Goal: Transaction & Acquisition: Book appointment/travel/reservation

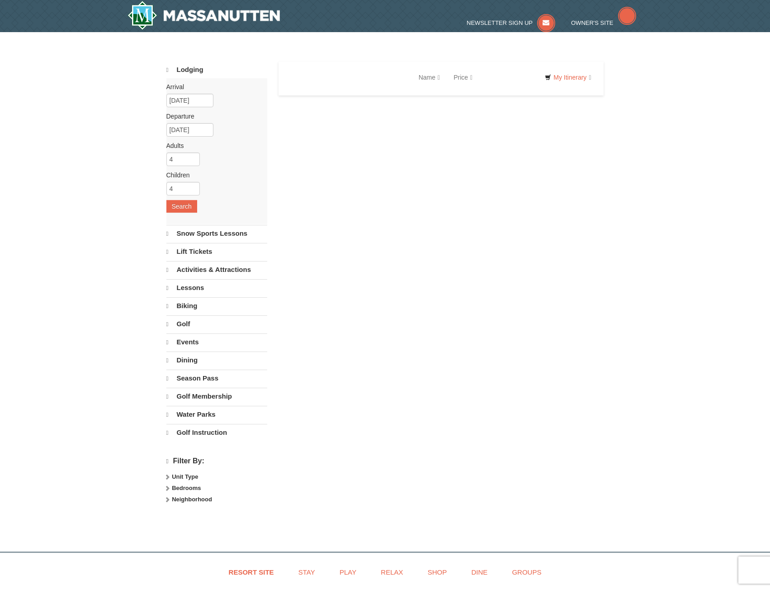
select select "9"
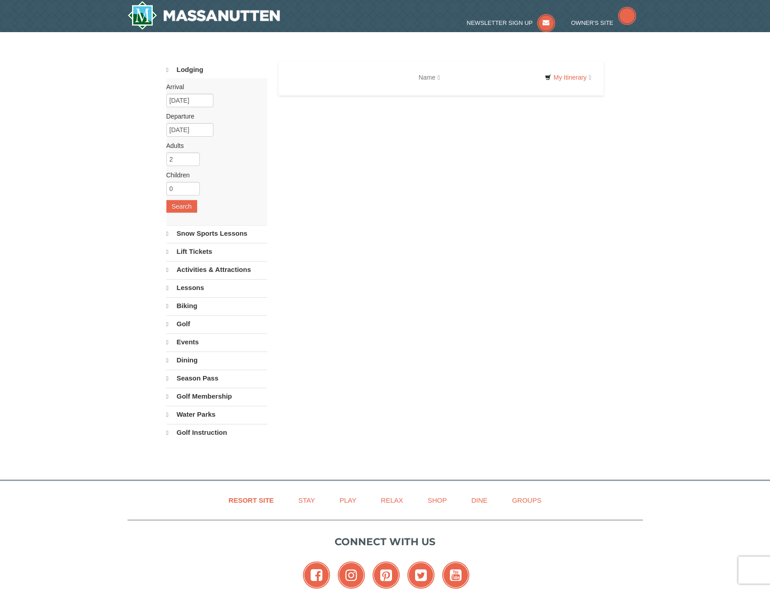
select select "9"
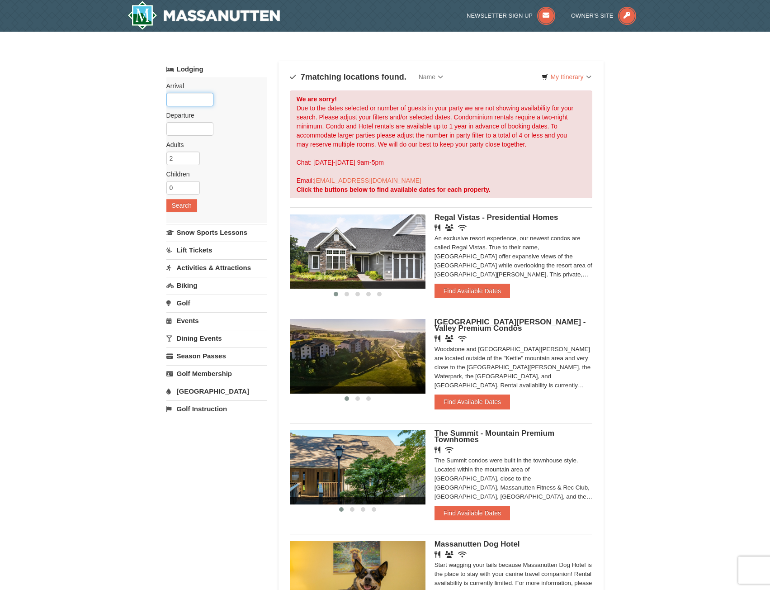
click at [190, 101] on input "text" at bounding box center [189, 100] width 47 height 14
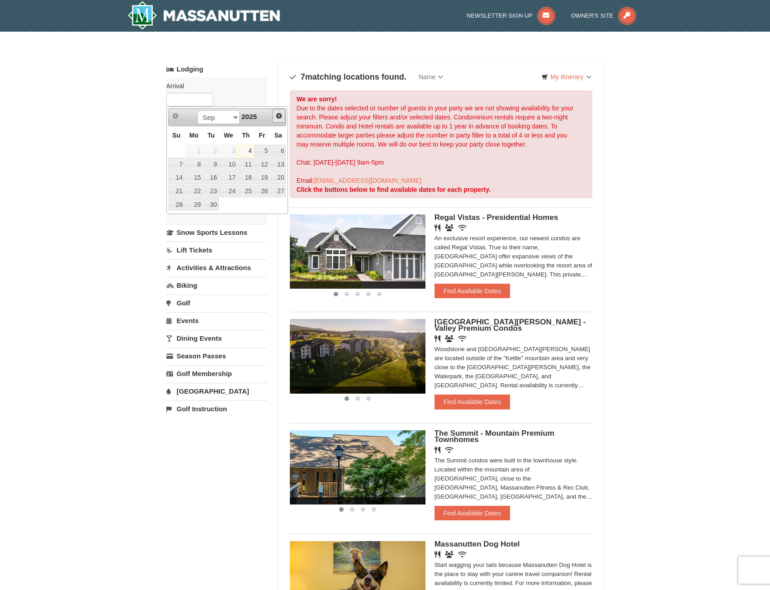
click at [276, 114] on span "Next" at bounding box center [278, 115] width 7 height 7
click at [266, 166] on link "10" at bounding box center [262, 164] width 15 height 13
type input "[DATE]"
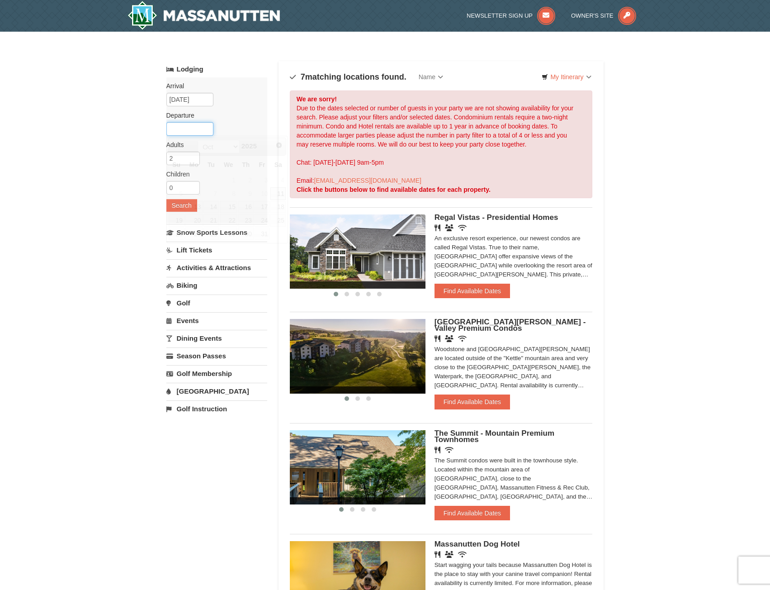
click at [189, 128] on input "text" at bounding box center [189, 129] width 47 height 14
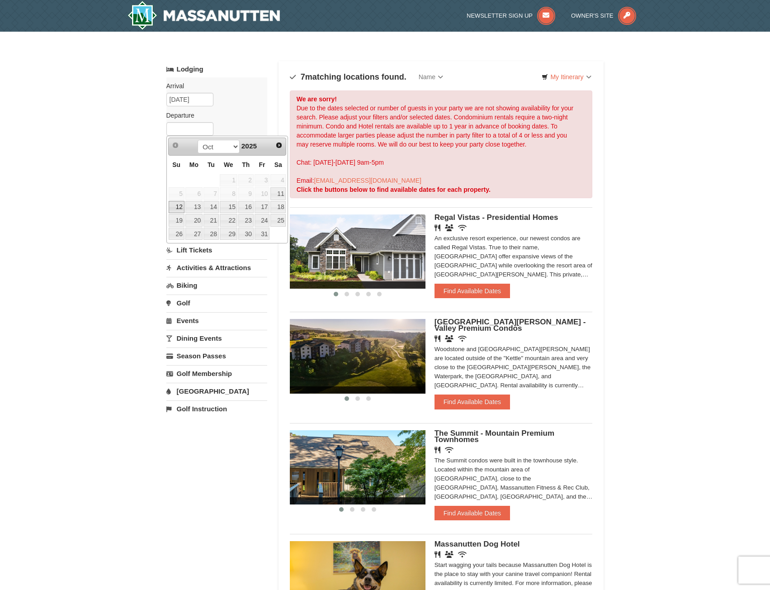
click at [174, 205] on link "12" at bounding box center [177, 207] width 16 height 13
type input "[DATE]"
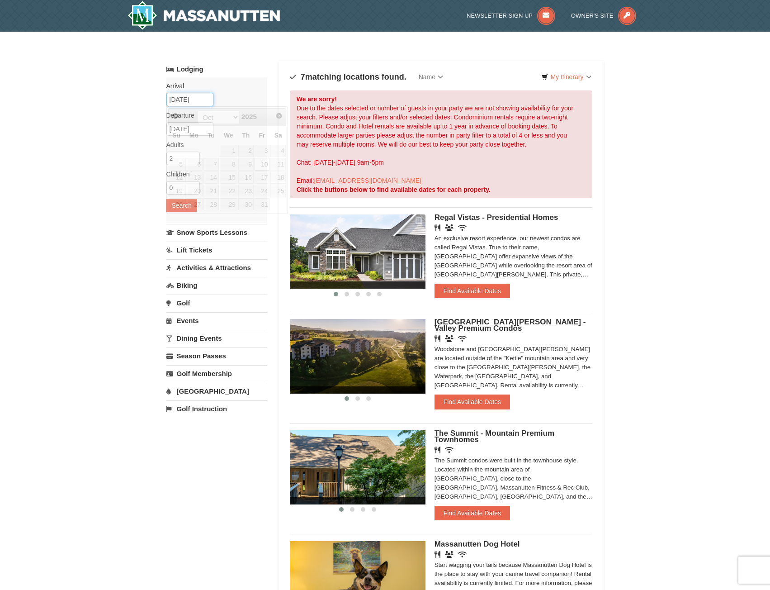
click at [193, 96] on input "[DATE]" at bounding box center [189, 100] width 47 height 14
click at [240, 89] on label "Arrival Please format dates MM/DD/YYYY Please format dates MM/DD/YYYY" at bounding box center [213, 85] width 94 height 9
click at [192, 185] on input "1" at bounding box center [182, 188] width 33 height 14
type input "2"
click at [192, 185] on input "2" at bounding box center [182, 188] width 33 height 14
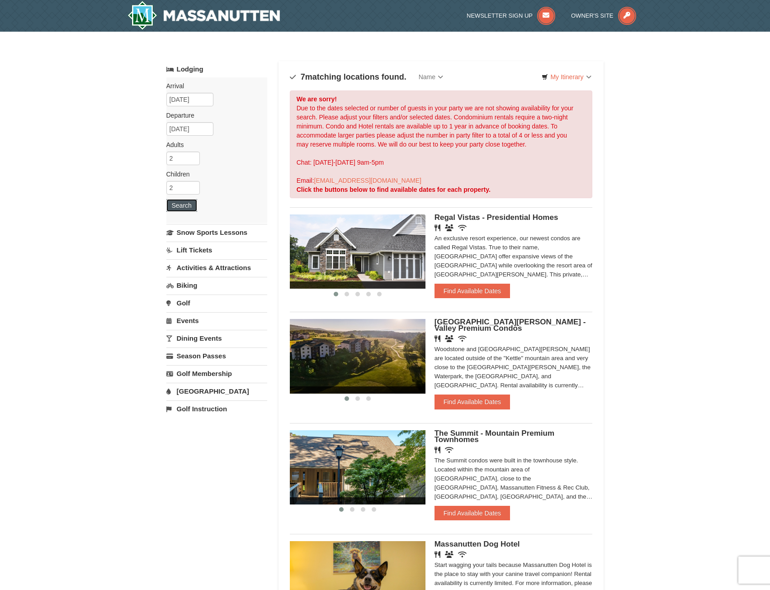
click at [185, 201] on button "Search" at bounding box center [181, 205] width 31 height 13
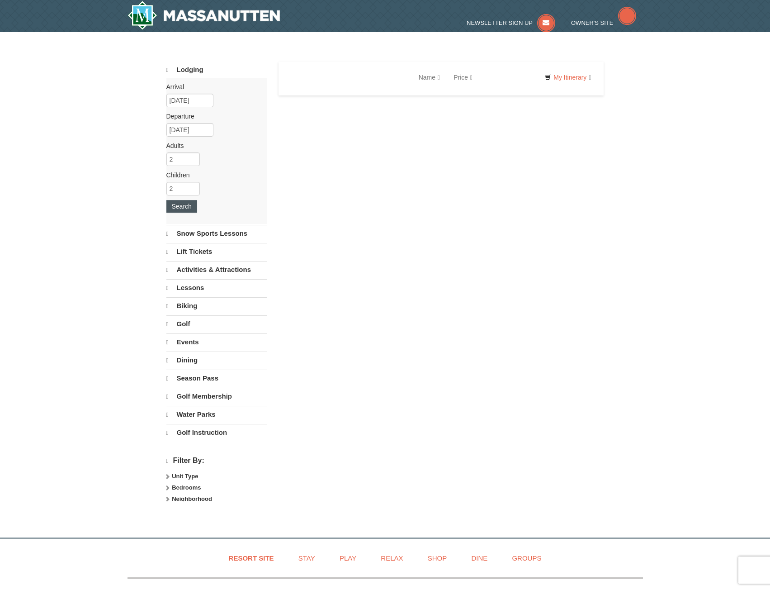
select select "9"
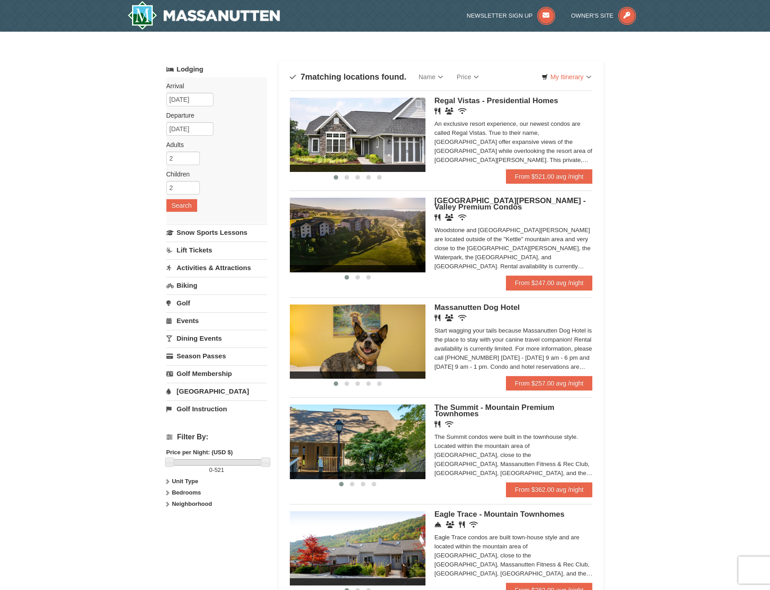
drag, startPoint x: 388, startPoint y: 150, endPoint x: 381, endPoint y: 153, distance: 7.9
click at [381, 153] on img at bounding box center [358, 135] width 136 height 74
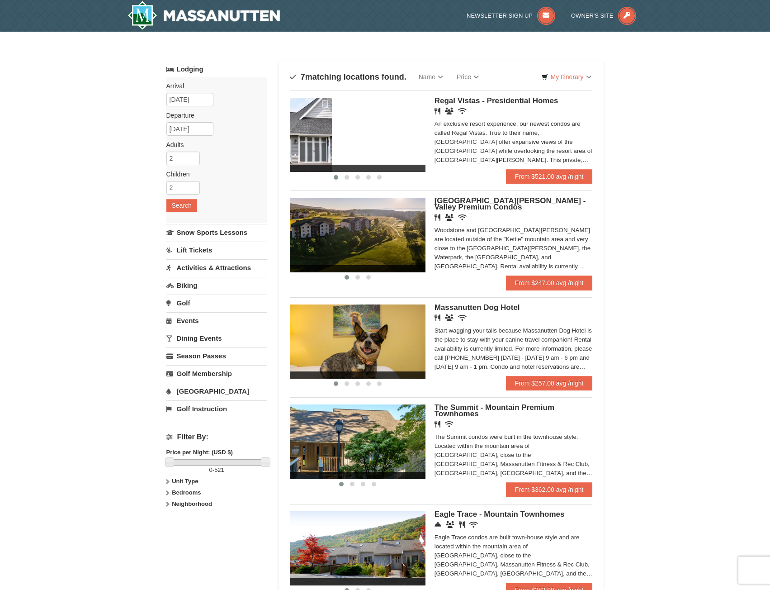
drag, startPoint x: 397, startPoint y: 143, endPoint x: 303, endPoint y: 143, distance: 93.6
click at [303, 143] on img at bounding box center [264, 135] width 136 height 74
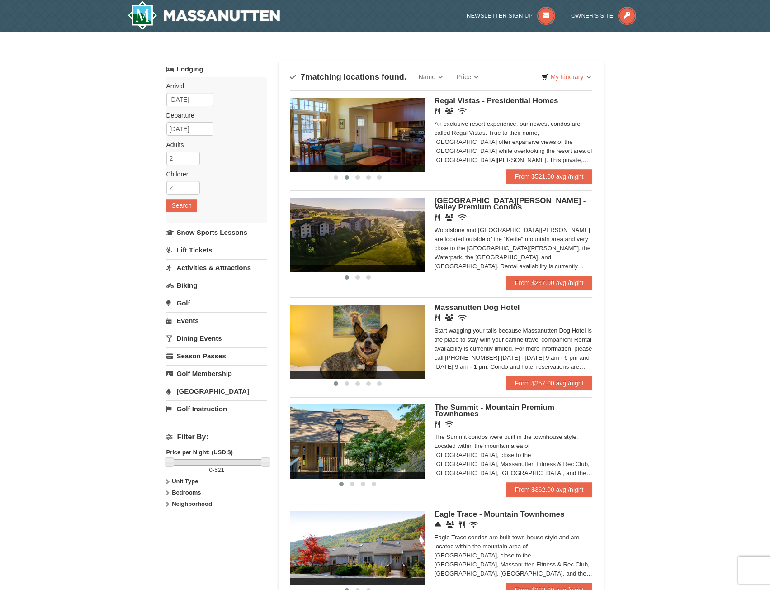
drag, startPoint x: 389, startPoint y: 130, endPoint x: 342, endPoint y: 138, distance: 47.3
click at [342, 138] on img at bounding box center [358, 135] width 136 height 74
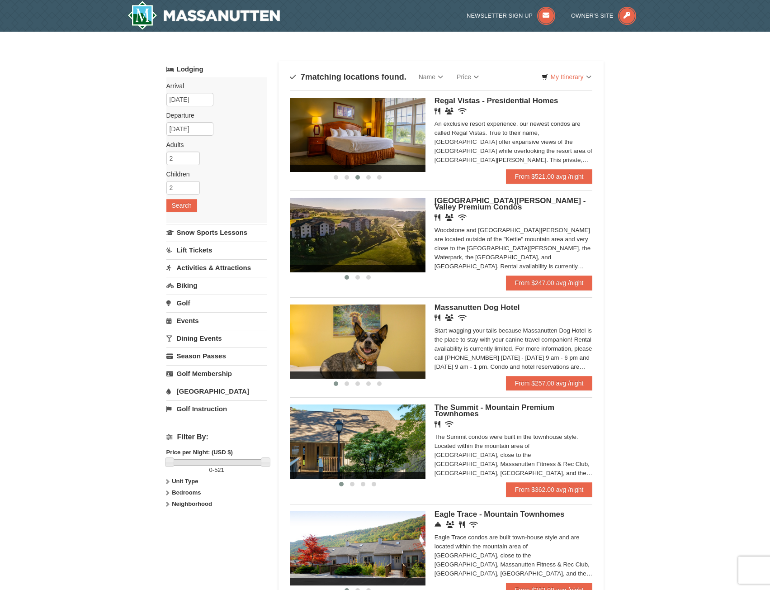
drag, startPoint x: 407, startPoint y: 133, endPoint x: 330, endPoint y: 135, distance: 76.5
click at [330, 135] on img at bounding box center [358, 135] width 136 height 74
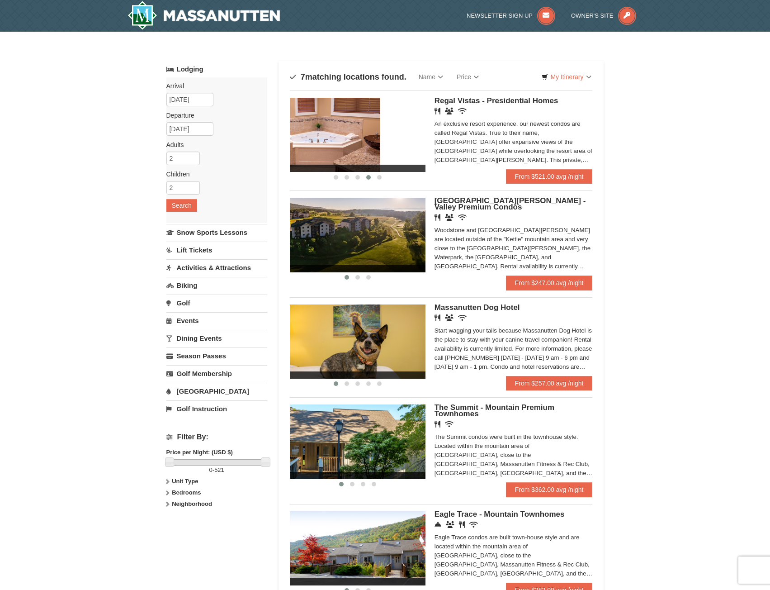
drag, startPoint x: 413, startPoint y: 130, endPoint x: 354, endPoint y: 131, distance: 58.8
click at [354, 131] on img at bounding box center [313, 135] width 136 height 74
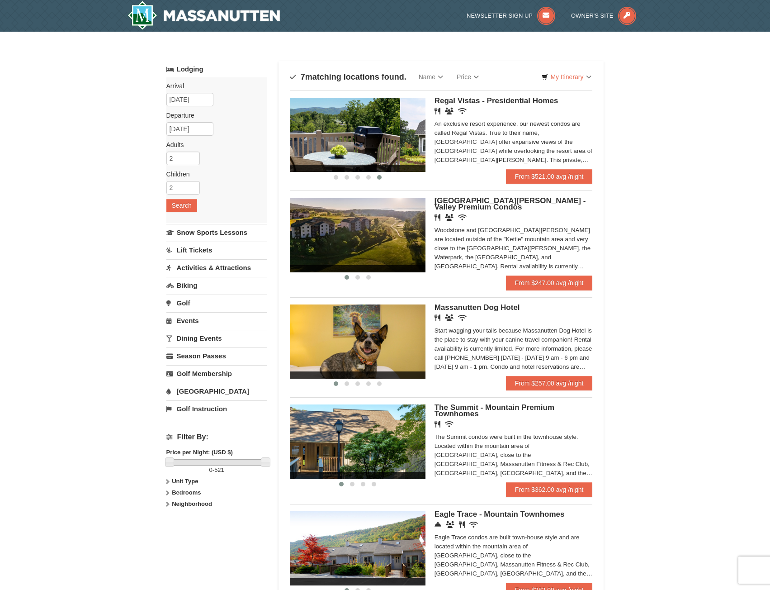
drag, startPoint x: 412, startPoint y: 130, endPoint x: 333, endPoint y: 132, distance: 78.7
click at [333, 132] on img at bounding box center [333, 135] width 136 height 74
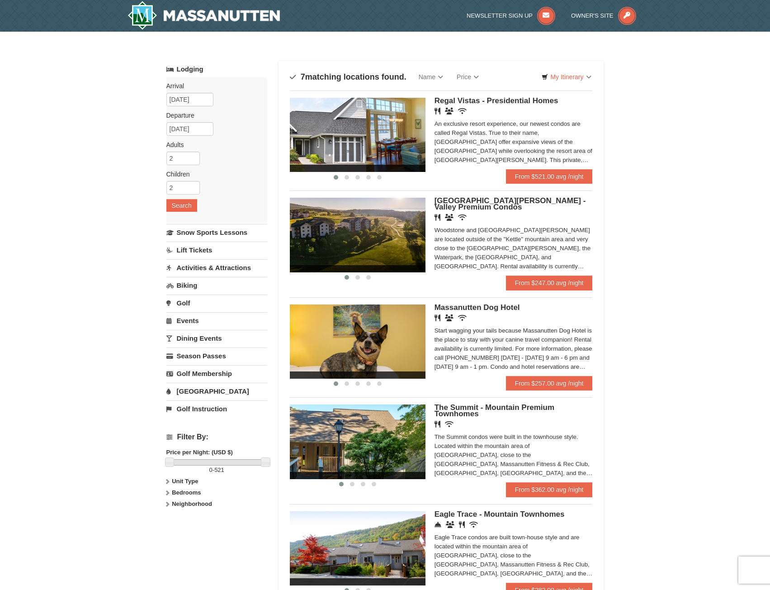
drag, startPoint x: 402, startPoint y: 132, endPoint x: 334, endPoint y: 132, distance: 67.8
click at [334, 132] on div at bounding box center [570, 135] width 1493 height 74
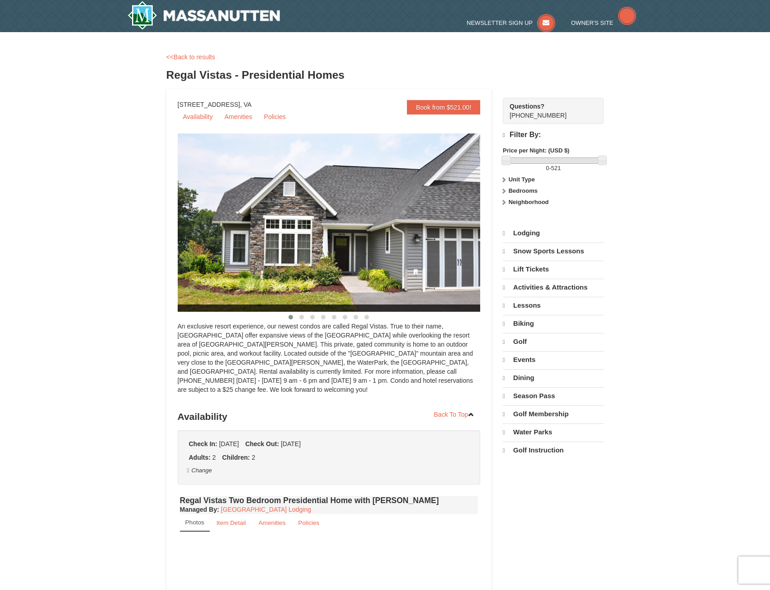
select select "9"
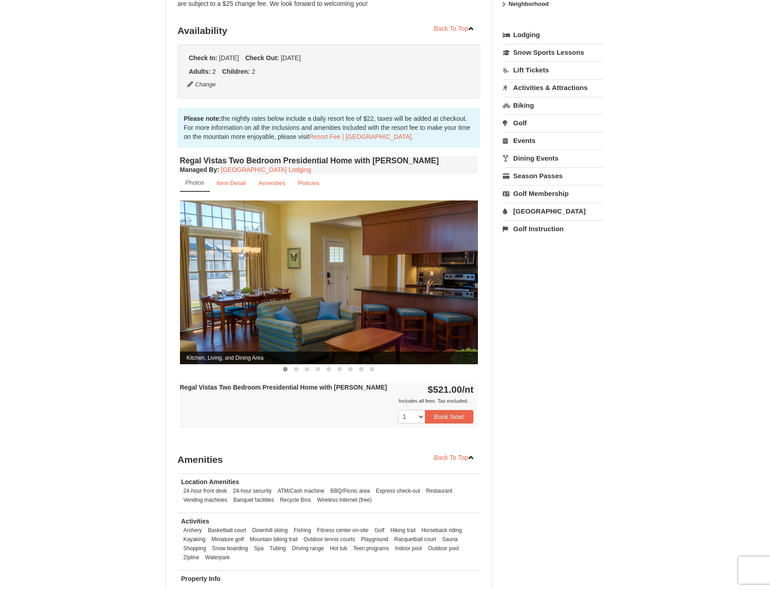
scroll to position [317, 0]
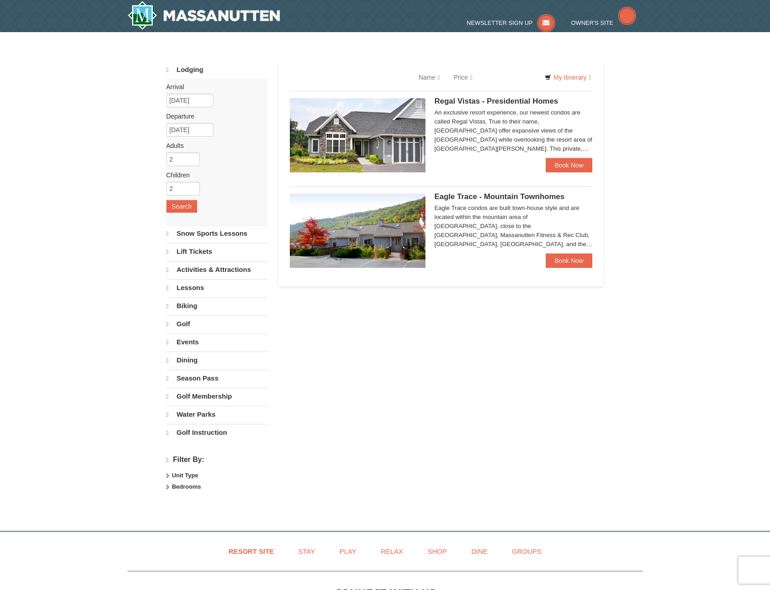
select select "9"
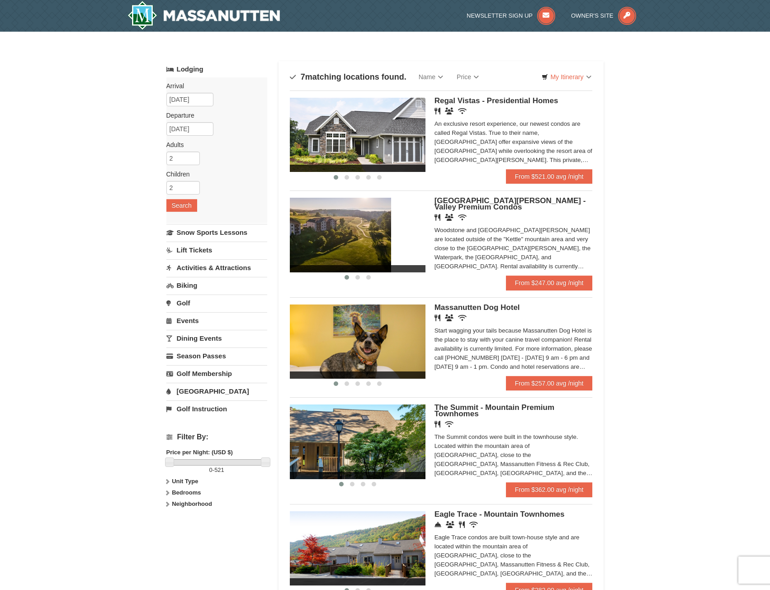
drag, startPoint x: 380, startPoint y: 223, endPoint x: 306, endPoint y: 227, distance: 74.7
click at [304, 228] on img at bounding box center [324, 235] width 136 height 74
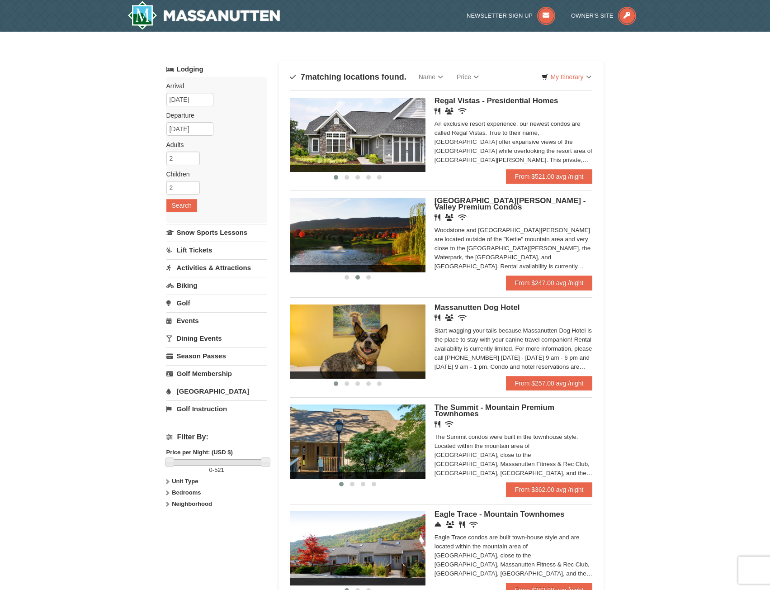
drag, startPoint x: 404, startPoint y: 223, endPoint x: 317, endPoint y: 227, distance: 87.9
click at [317, 227] on img at bounding box center [358, 235] width 136 height 74
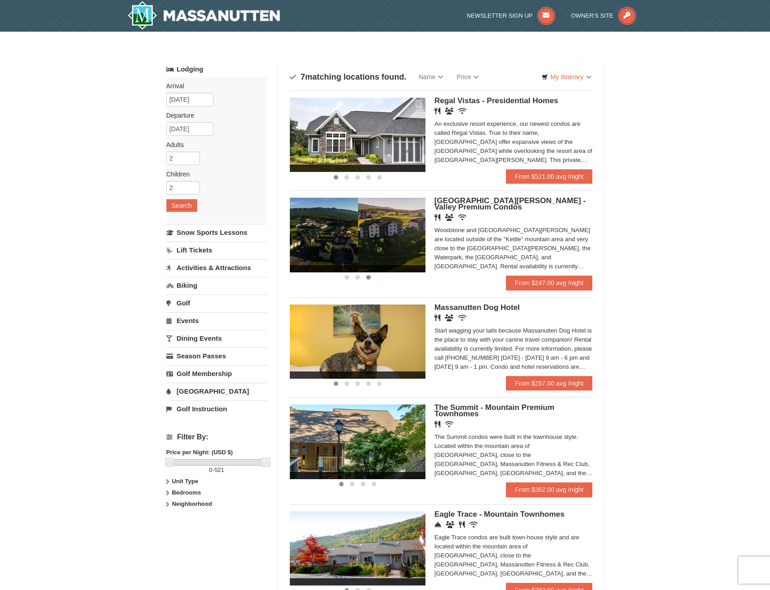
drag, startPoint x: 413, startPoint y: 221, endPoint x: 334, endPoint y: 223, distance: 79.2
click at [334, 223] on img at bounding box center [291, 235] width 136 height 74
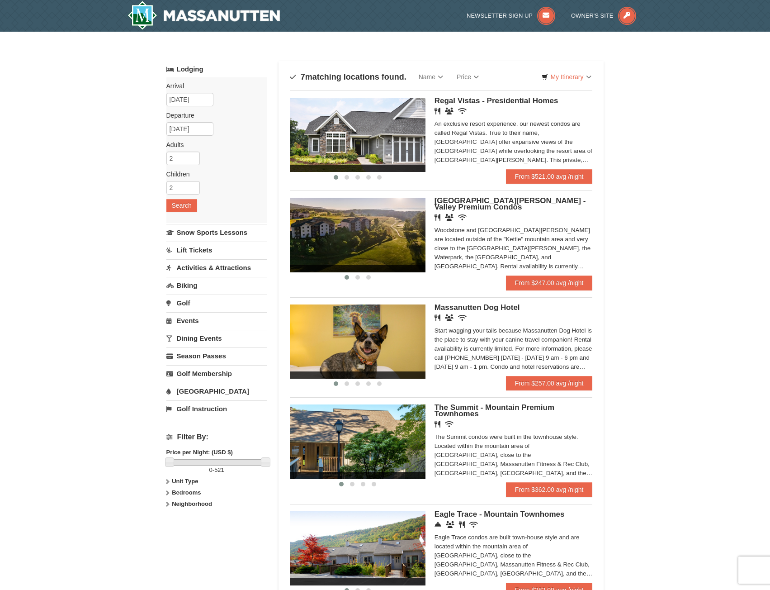
drag, startPoint x: 404, startPoint y: 218, endPoint x: 305, endPoint y: 221, distance: 98.7
click at [308, 222] on div at bounding box center [86, 235] width 950 height 74
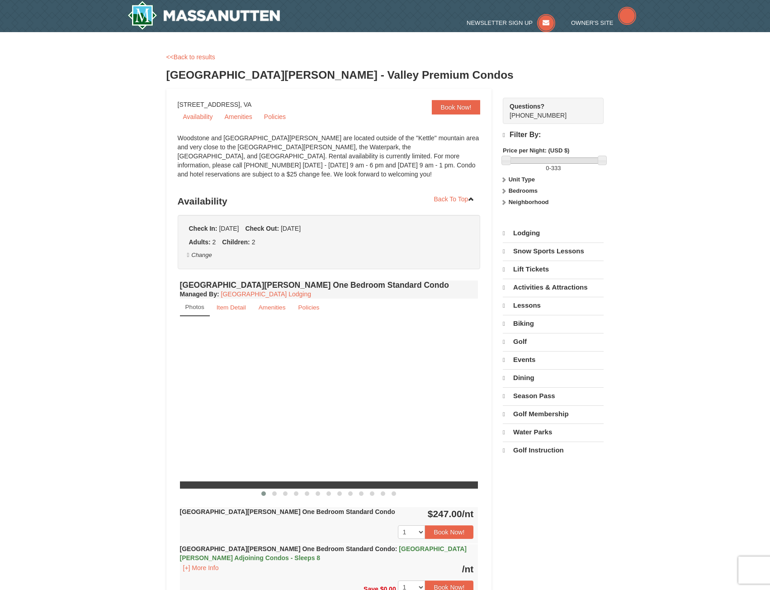
select select "9"
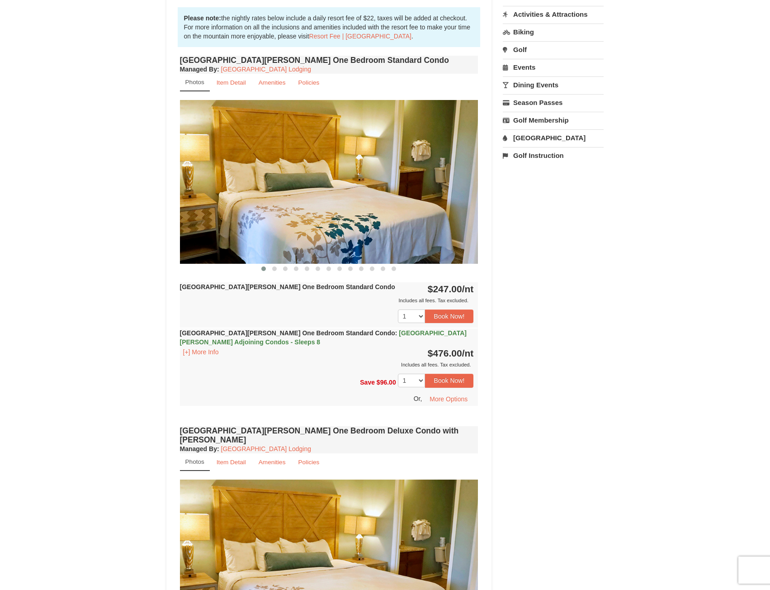
scroll to position [271, 0]
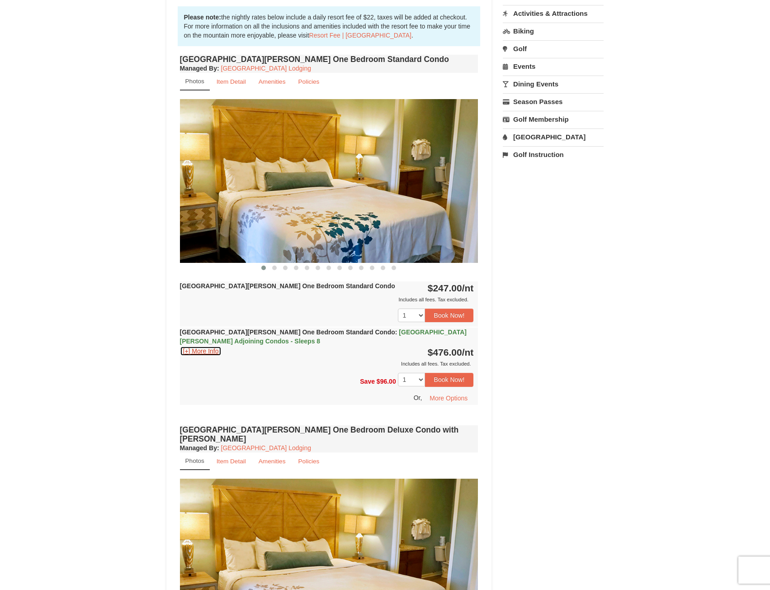
click at [199, 353] on button "[+] More Info" at bounding box center [201, 351] width 42 height 10
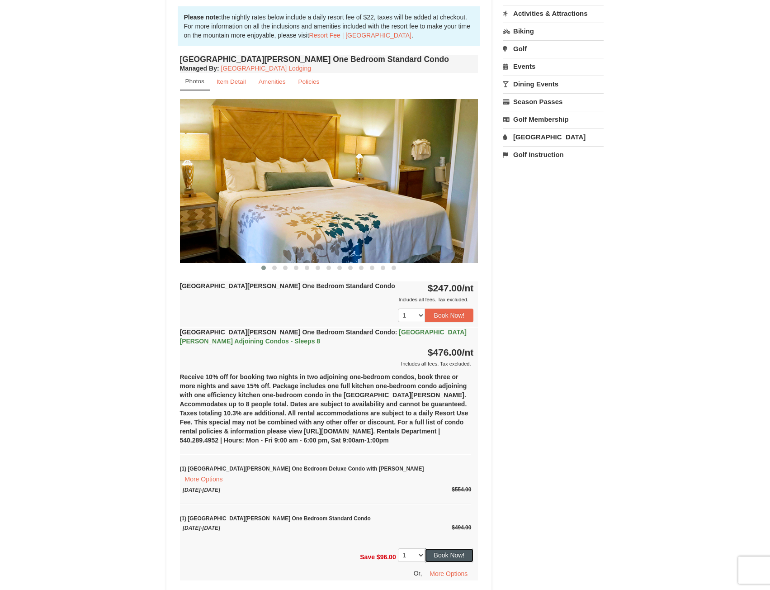
click at [451, 549] on button "Book Now!" at bounding box center [449, 555] width 49 height 14
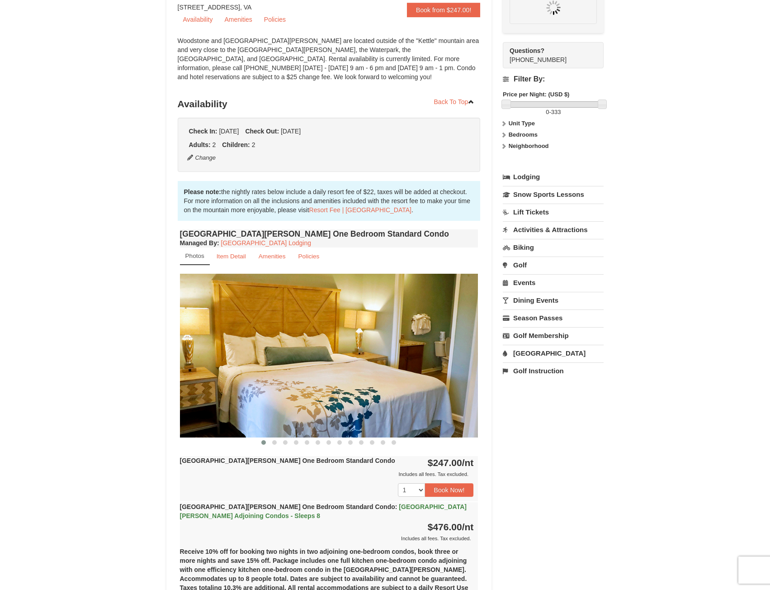
scroll to position [88, 0]
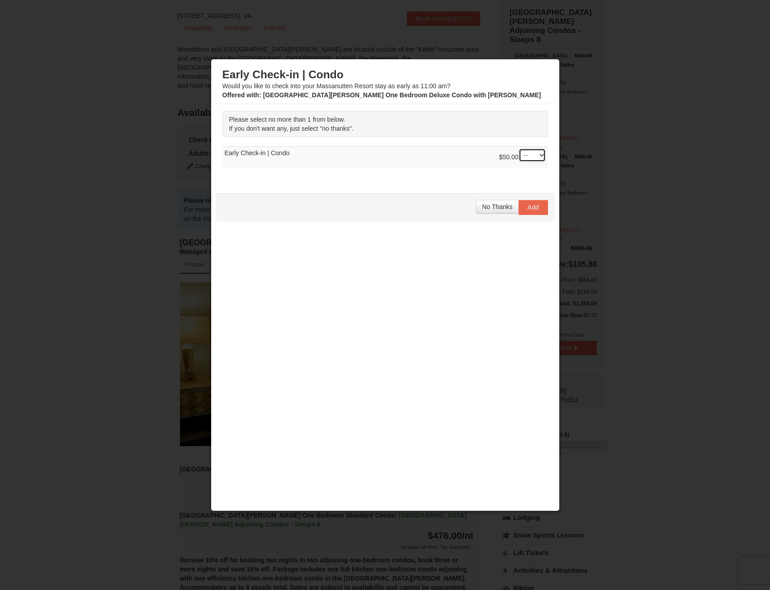
click at [536, 154] on select "-- 01" at bounding box center [532, 155] width 27 height 14
select select "1"
click at [519, 148] on select "-- 01" at bounding box center [532, 155] width 27 height 14
click at [536, 210] on span "Add" at bounding box center [533, 207] width 11 height 7
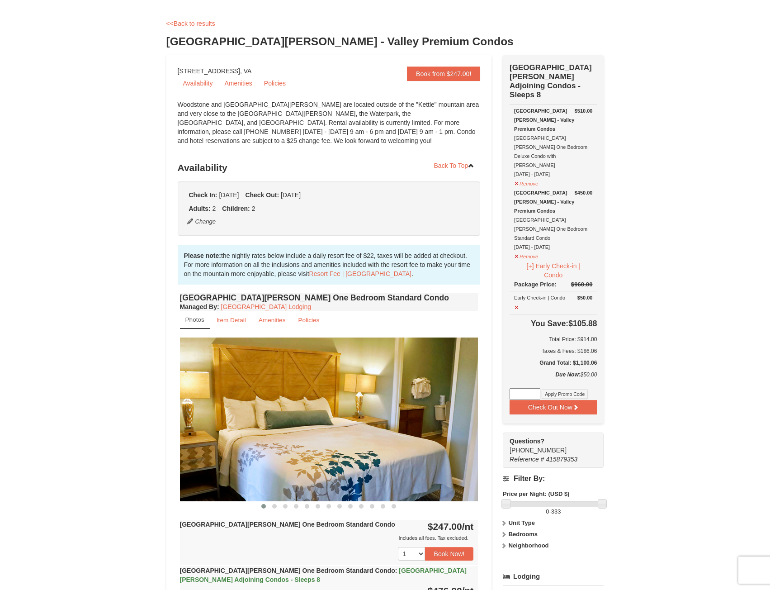
scroll to position [0, 0]
